Goal: Task Accomplishment & Management: Manage account settings

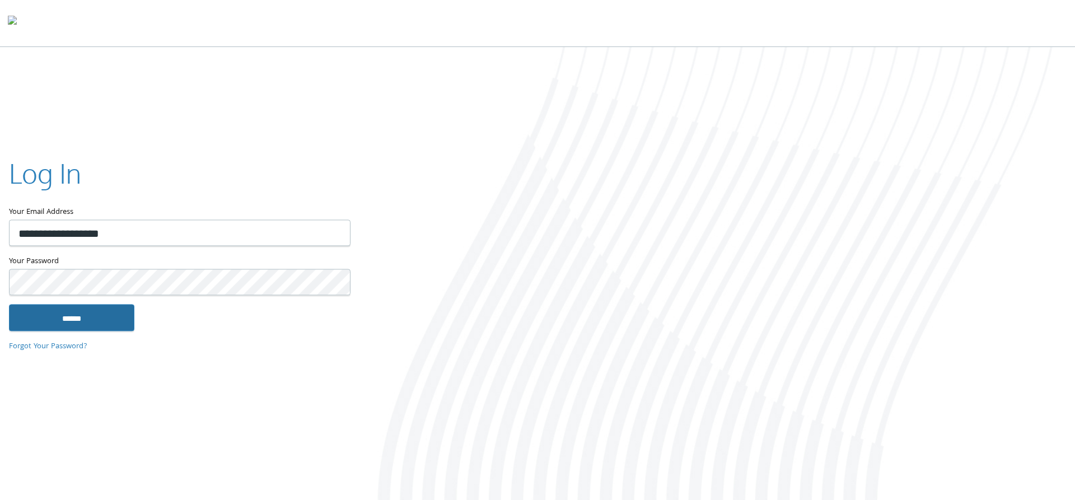
click at [110, 316] on input "******" at bounding box center [71, 317] width 125 height 27
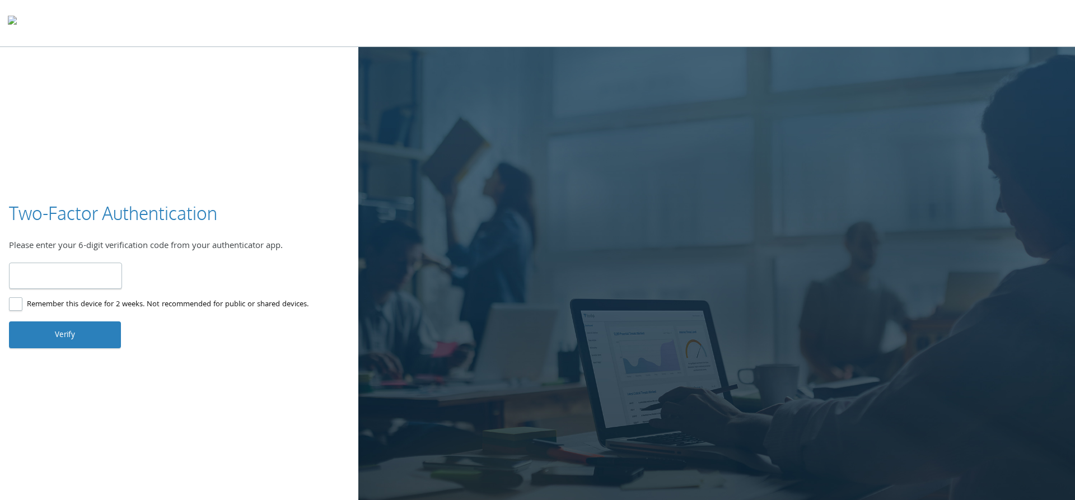
click at [96, 269] on input "number" at bounding box center [65, 276] width 113 height 26
type input "******"
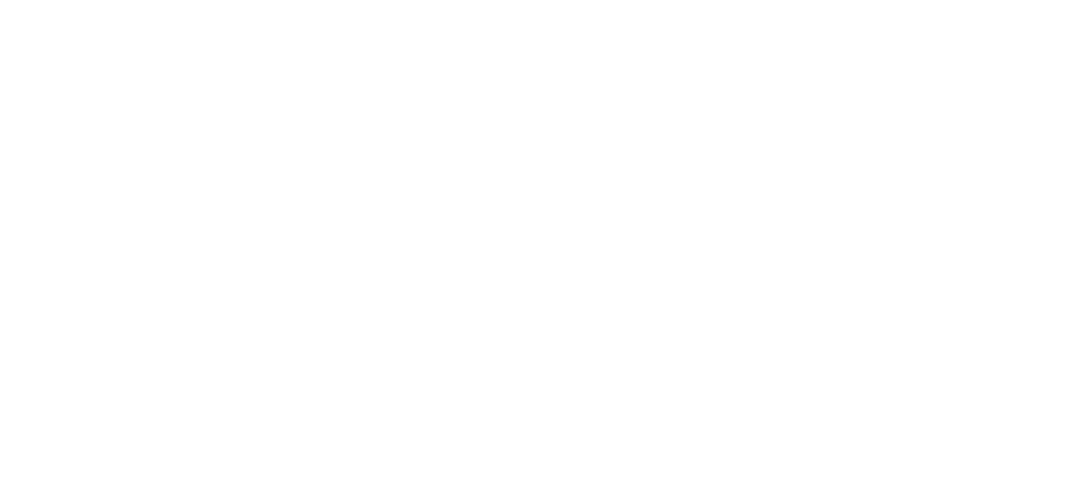
type input "**********"
